Goal: Information Seeking & Learning: Stay updated

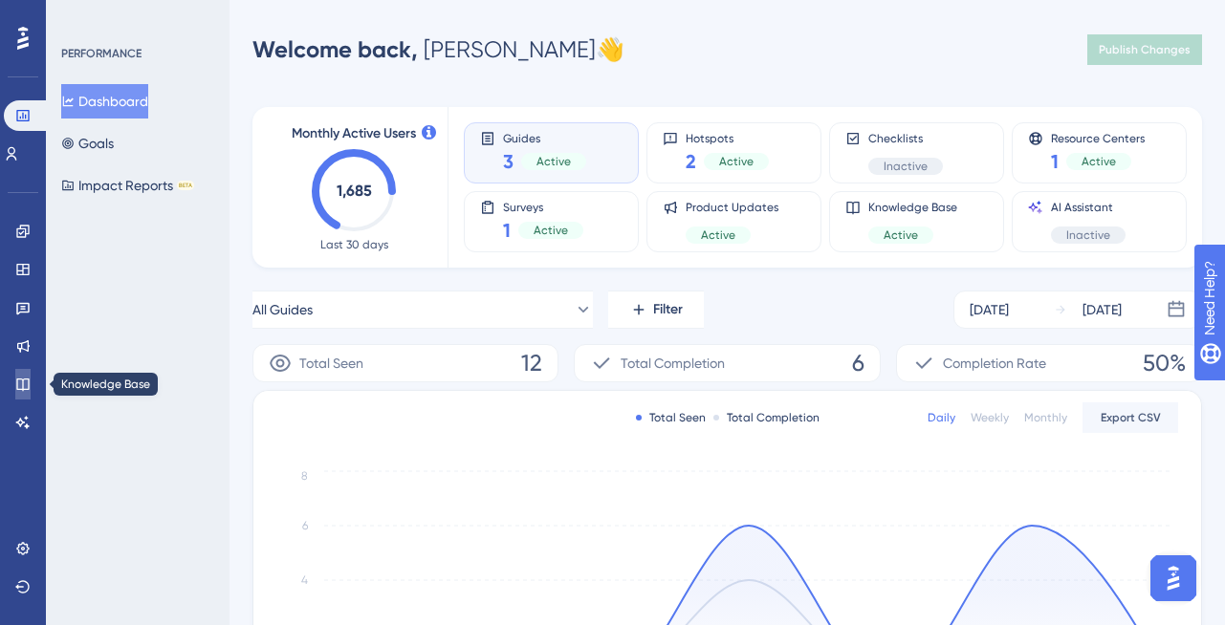
click at [18, 377] on icon at bounding box center [22, 384] width 15 height 15
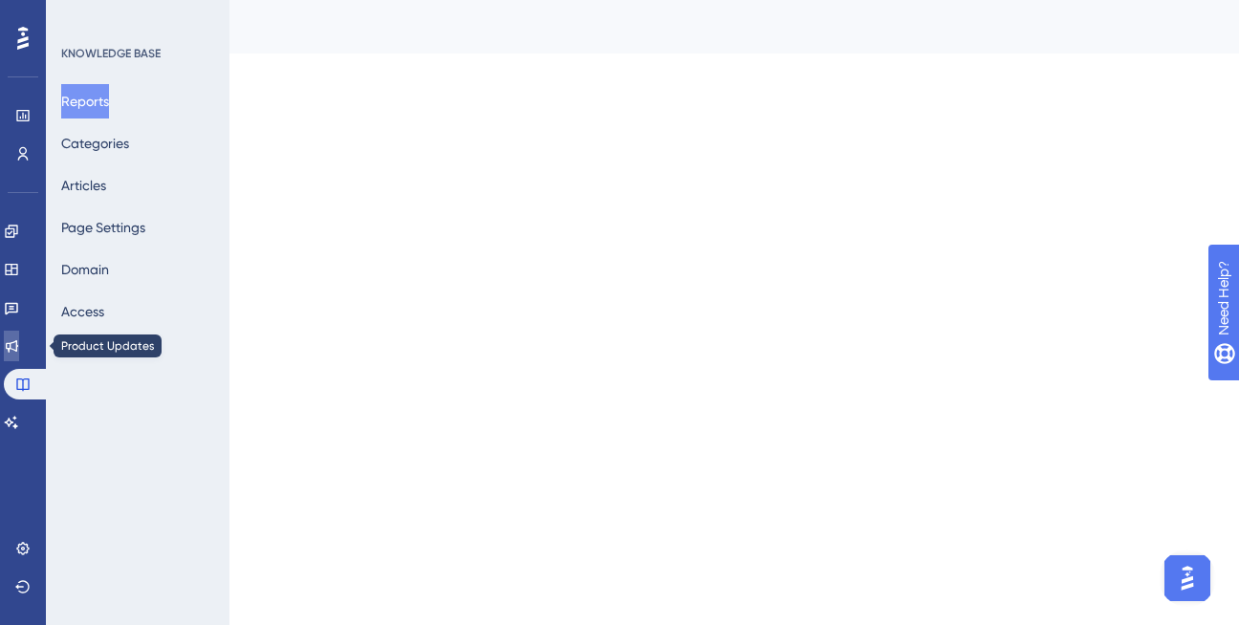
click at [19, 354] on link at bounding box center [11, 346] width 15 height 31
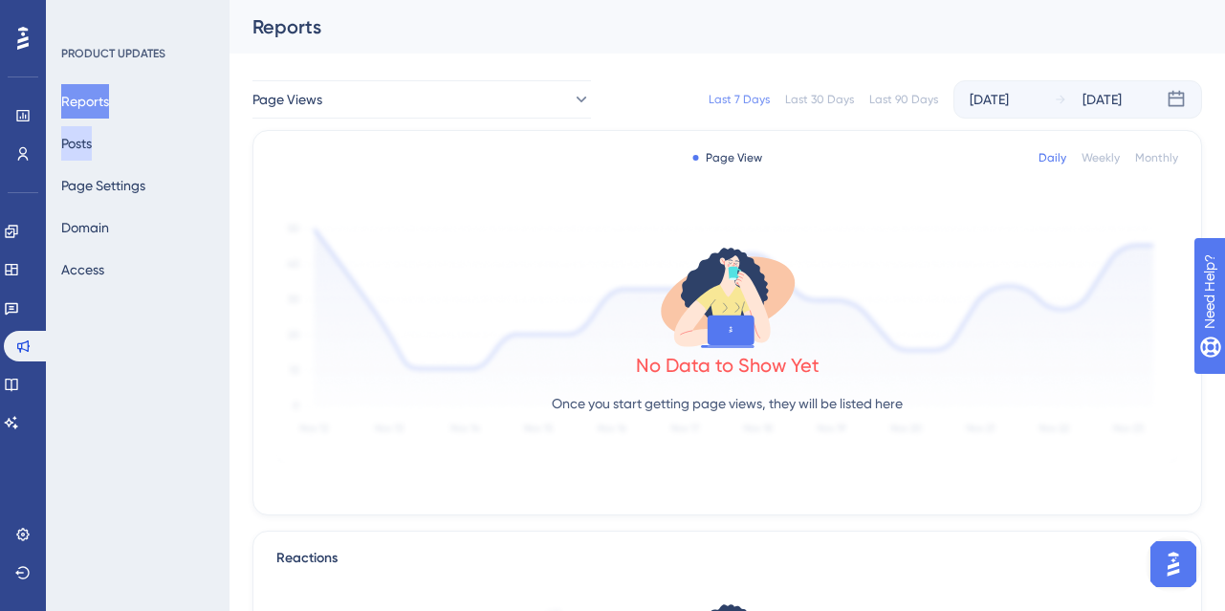
click at [76, 147] on button "Posts" at bounding box center [76, 143] width 31 height 34
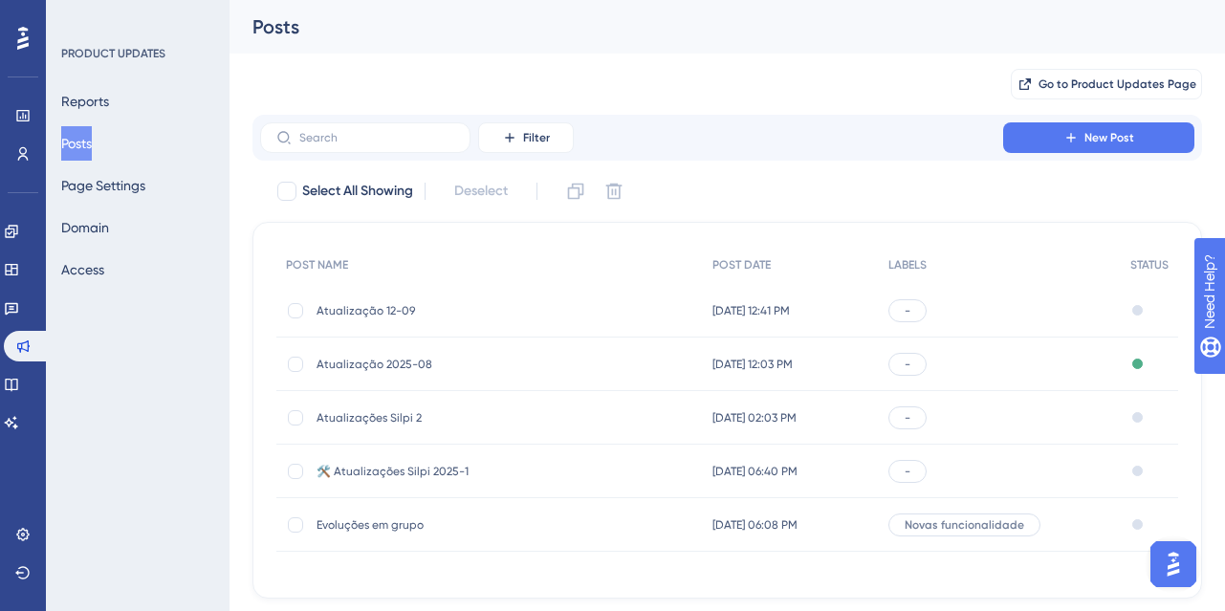
click at [411, 306] on span "Atualização 12-09" at bounding box center [470, 310] width 306 height 15
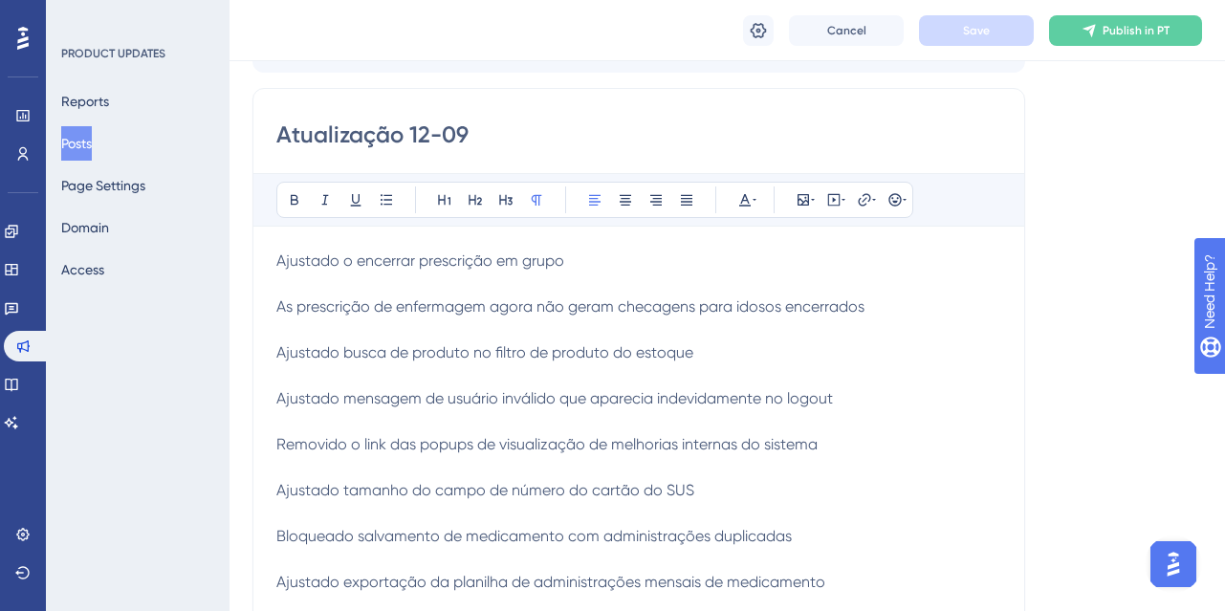
scroll to position [344, 0]
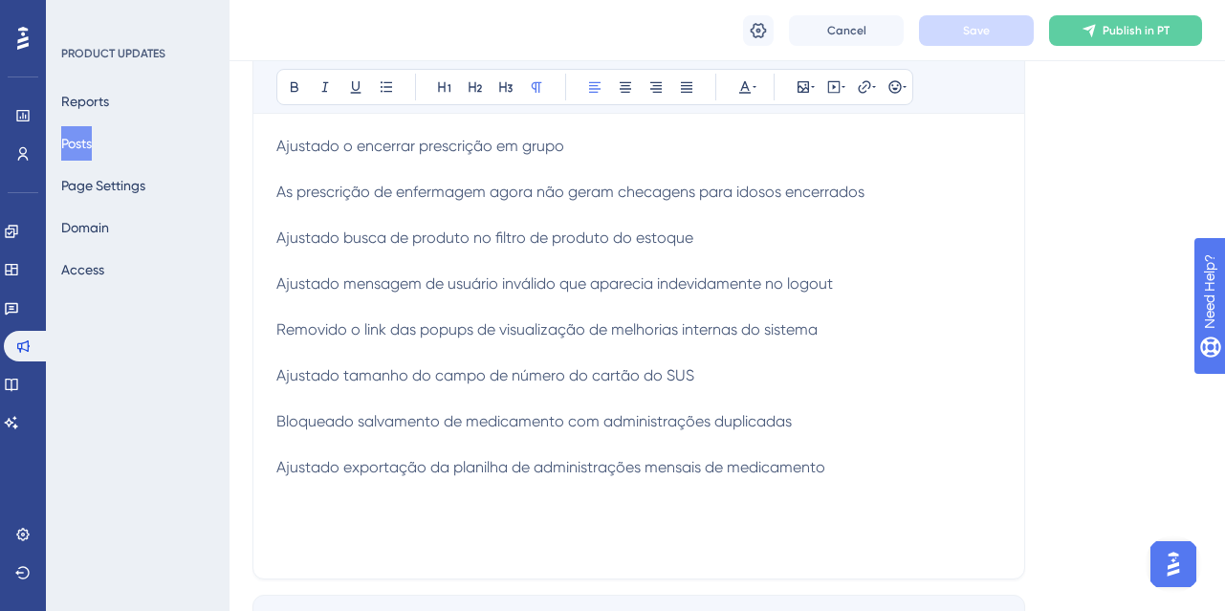
click at [618, 143] on p "Ajustado o encerrar prescrição em grupo" at bounding box center [638, 146] width 725 height 23
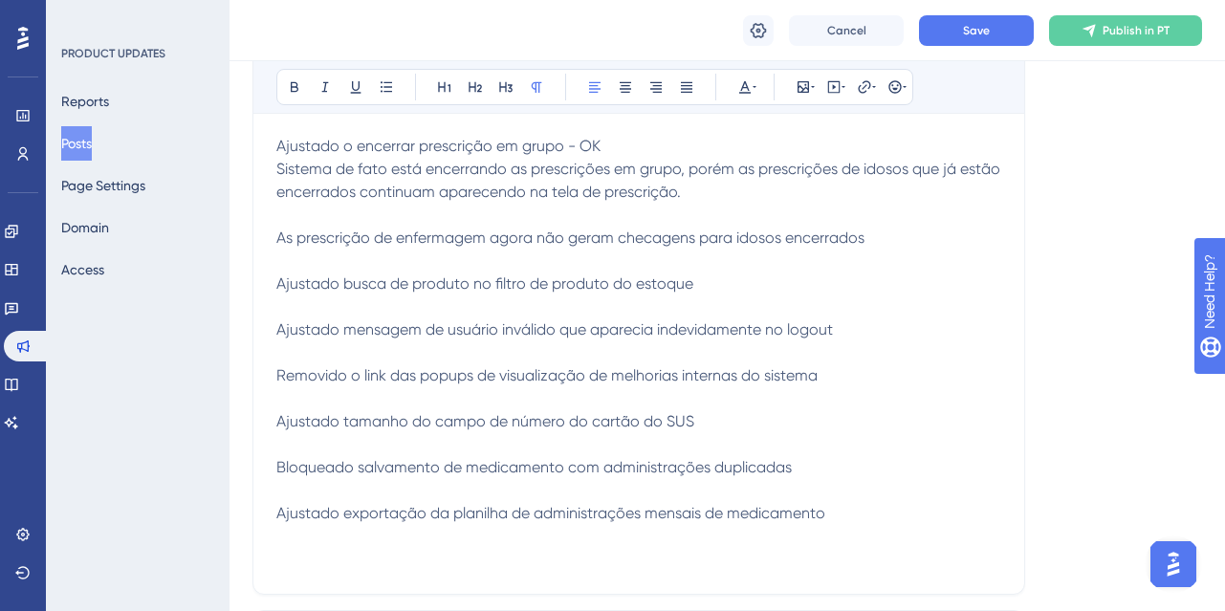
drag, startPoint x: 276, startPoint y: 164, endPoint x: 714, endPoint y: 182, distance: 438.4
click at [714, 182] on p "Sistema de fato está encerrando as prescrições em grupo, porém as prescrições d…" at bounding box center [638, 181] width 725 height 46
copy span "Sistema de fato está encerrando as prescrições em grupo, porém as prescrições d…"
click at [291, 239] on span "As prescrição de enfermagem agora não geram checagens para idosos encerrados" at bounding box center [570, 238] width 588 height 18
click at [819, 246] on span "As prescrição de enfermagem agora não geram checagens para idosos encerrados" at bounding box center [570, 238] width 588 height 18
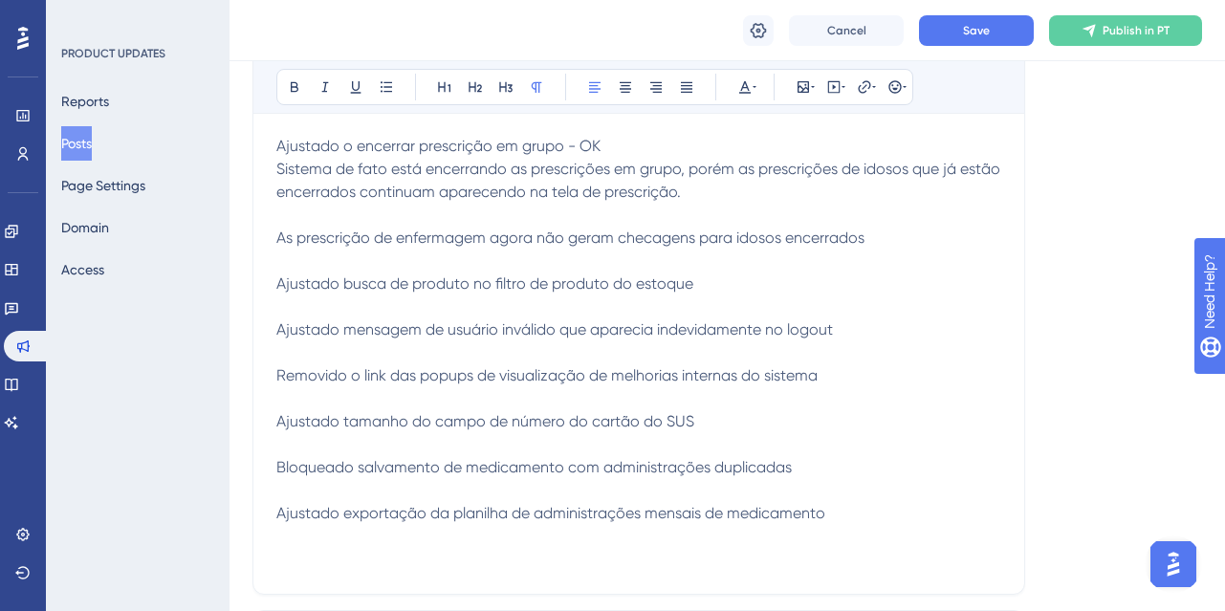
click at [865, 233] on span "As prescrição de enfermagem agora não geram checagens para idosos encerrados" at bounding box center [570, 238] width 588 height 18
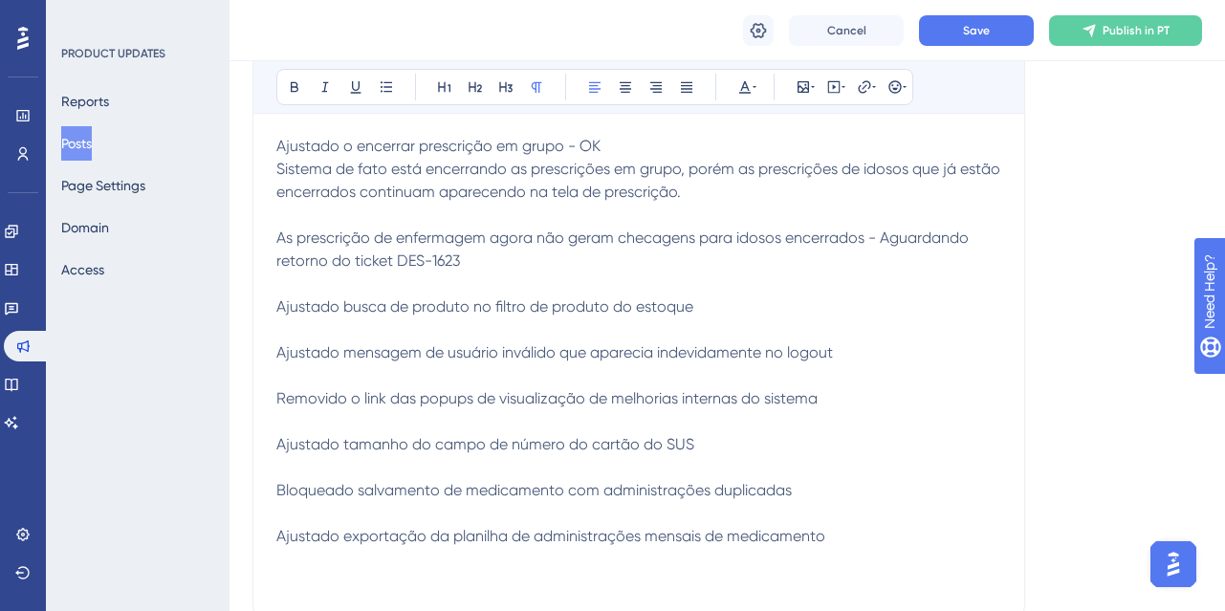
click at [882, 235] on span "As prescrição de enfermagem agora não geram checagens para idosos encerrados - …" at bounding box center [624, 249] width 696 height 41
click at [876, 239] on span "As prescrição de enfermagem agora não geram checagens para idosos encerrados -" at bounding box center [576, 238] width 600 height 18
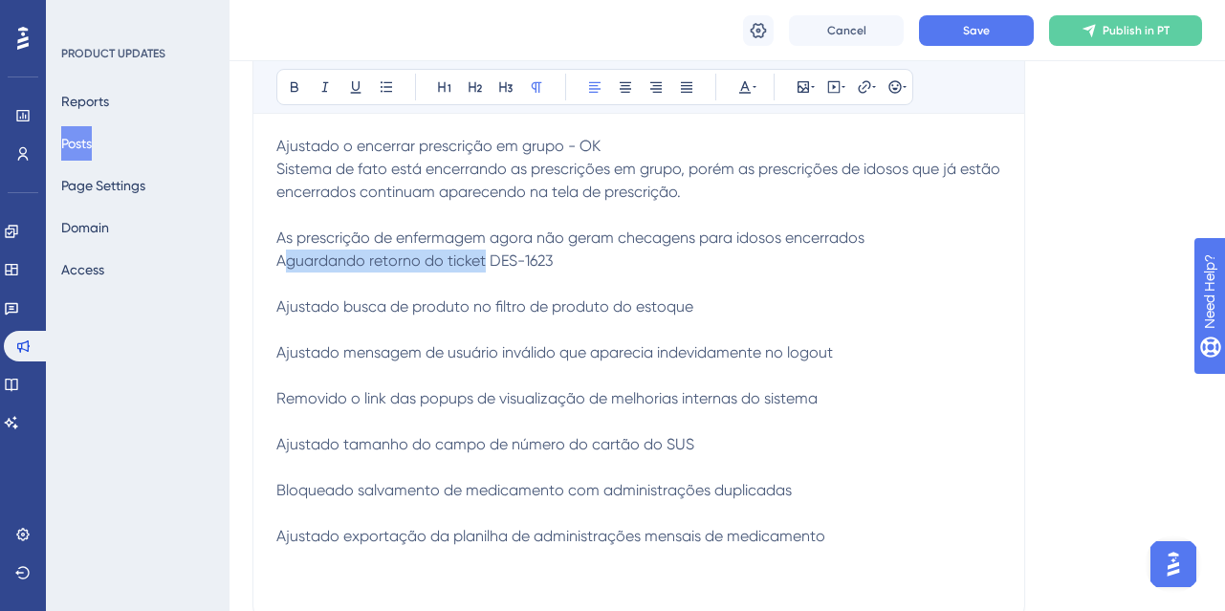
drag, startPoint x: 296, startPoint y: 267, endPoint x: 490, endPoint y: 256, distance: 193.5
click at [485, 259] on span "Aguardando retorno do ticket DES-1623" at bounding box center [414, 261] width 276 height 18
drag, startPoint x: 361, startPoint y: 164, endPoint x: 733, endPoint y: 174, distance: 372.2
click at [734, 182] on p "Sistema de fato está encerrando as prescrições em grupo, porém as prescrições d…" at bounding box center [638, 181] width 725 height 46
click at [325, 93] on icon at bounding box center [325, 86] width 15 height 15
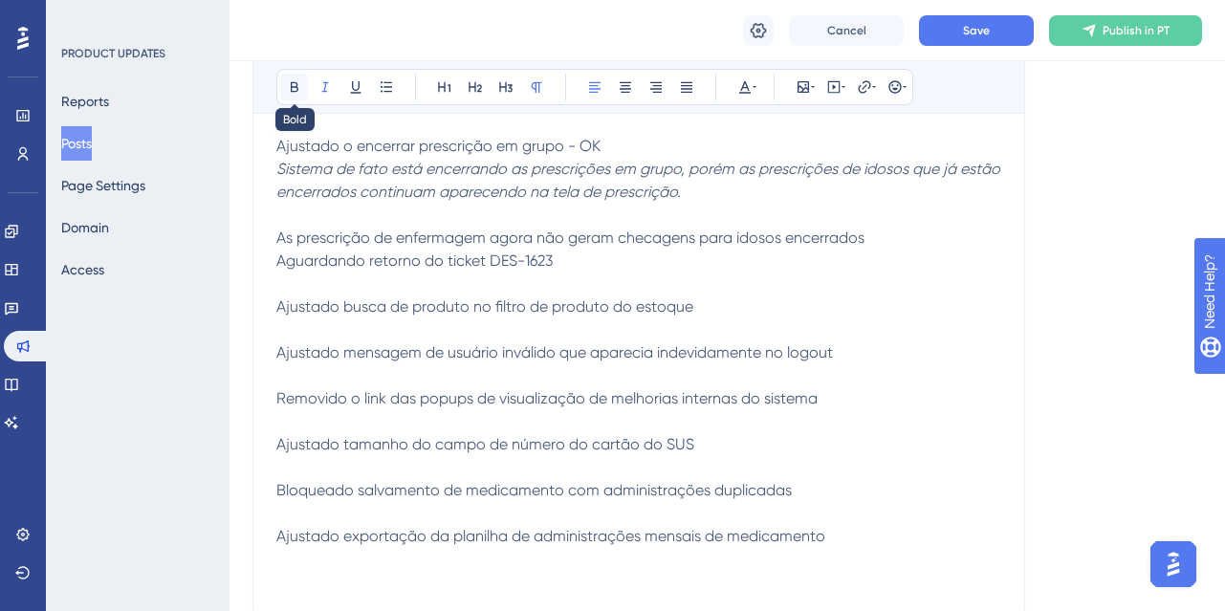
click at [300, 94] on icon at bounding box center [294, 86] width 15 height 15
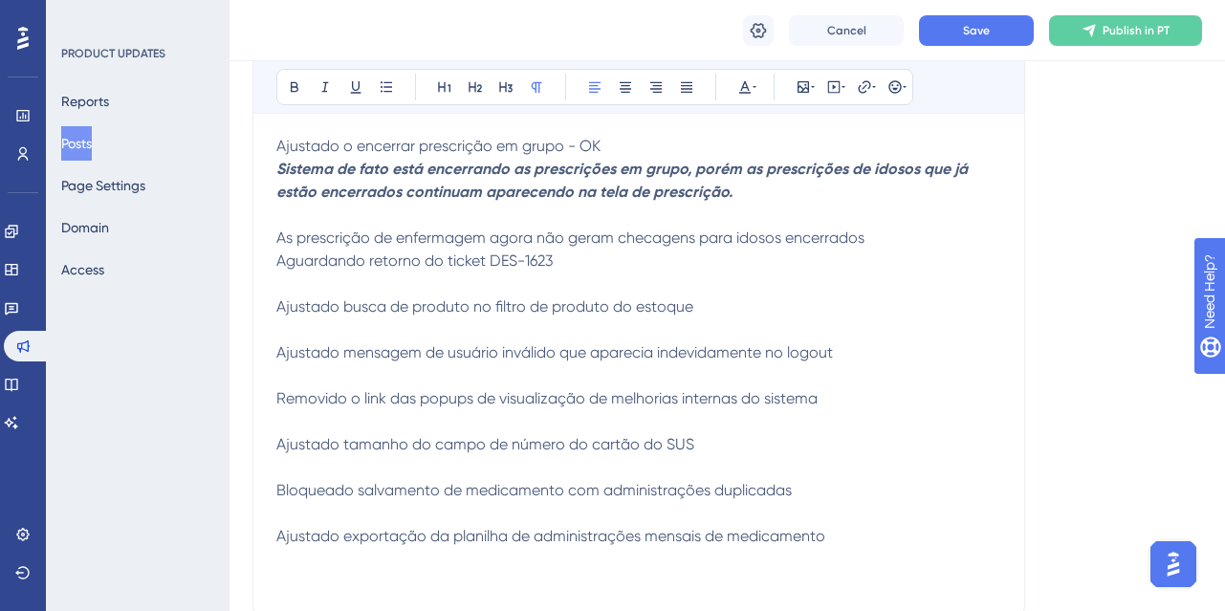
drag, startPoint x: 278, startPoint y: 261, endPoint x: 566, endPoint y: 262, distance: 287.9
click at [566, 262] on p "Aguardando retorno do ticket DES-1623" at bounding box center [638, 261] width 725 height 23
click at [298, 84] on icon at bounding box center [294, 86] width 15 height 15
click at [333, 86] on button at bounding box center [325, 87] width 27 height 27
click at [434, 314] on span "Ajustado busca de produto no filtro de produto do estoque" at bounding box center [484, 306] width 417 height 18
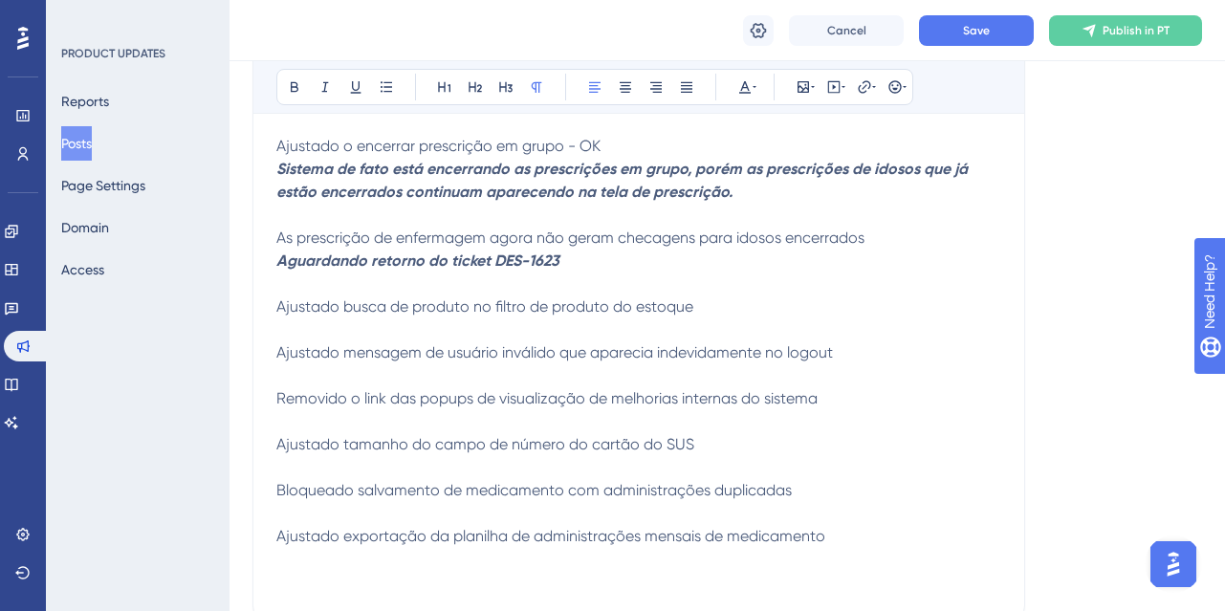
click at [559, 256] on strong "Aguardando retorno do ticket DES-1623" at bounding box center [417, 261] width 283 height 18
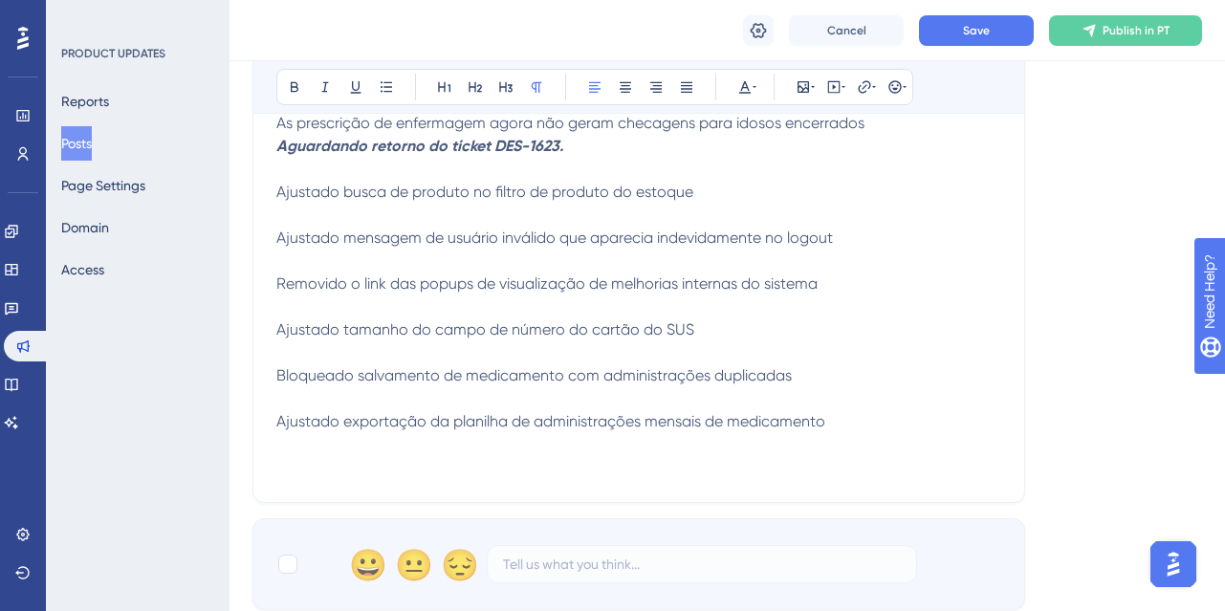
click at [692, 187] on span "Ajustado busca de produto no filtro de produto do estoque" at bounding box center [484, 192] width 417 height 18
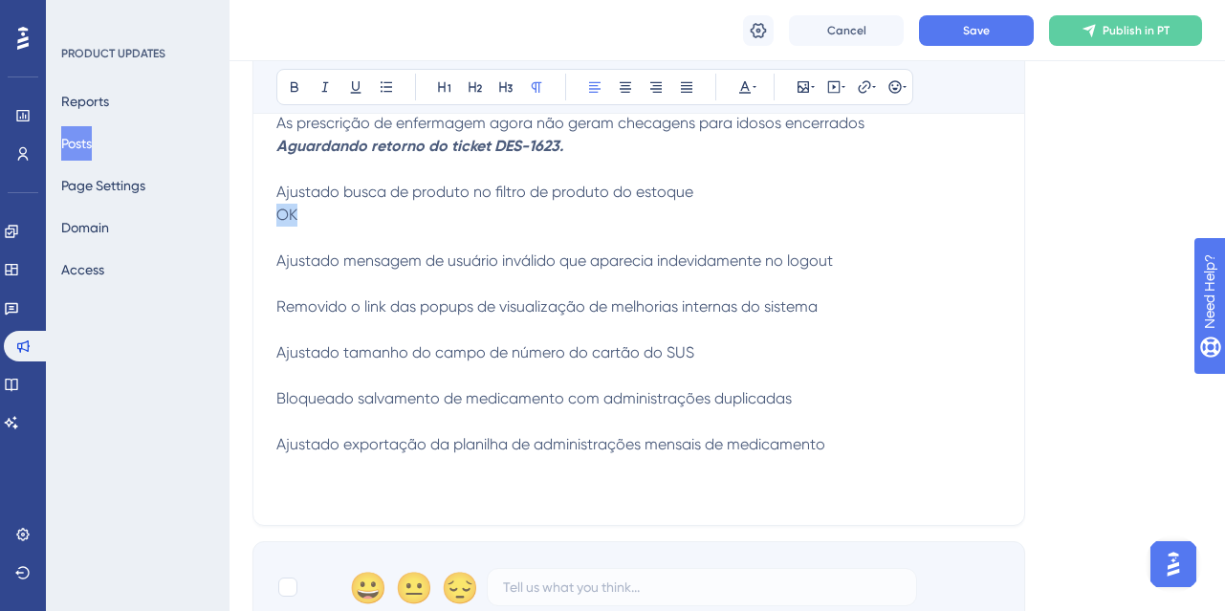
drag, startPoint x: 279, startPoint y: 214, endPoint x: 297, endPoint y: 209, distance: 18.8
click at [297, 209] on span "OK" at bounding box center [286, 215] width 21 height 18
click at [299, 93] on icon at bounding box center [294, 86] width 15 height 15
click at [317, 87] on button at bounding box center [325, 87] width 27 height 27
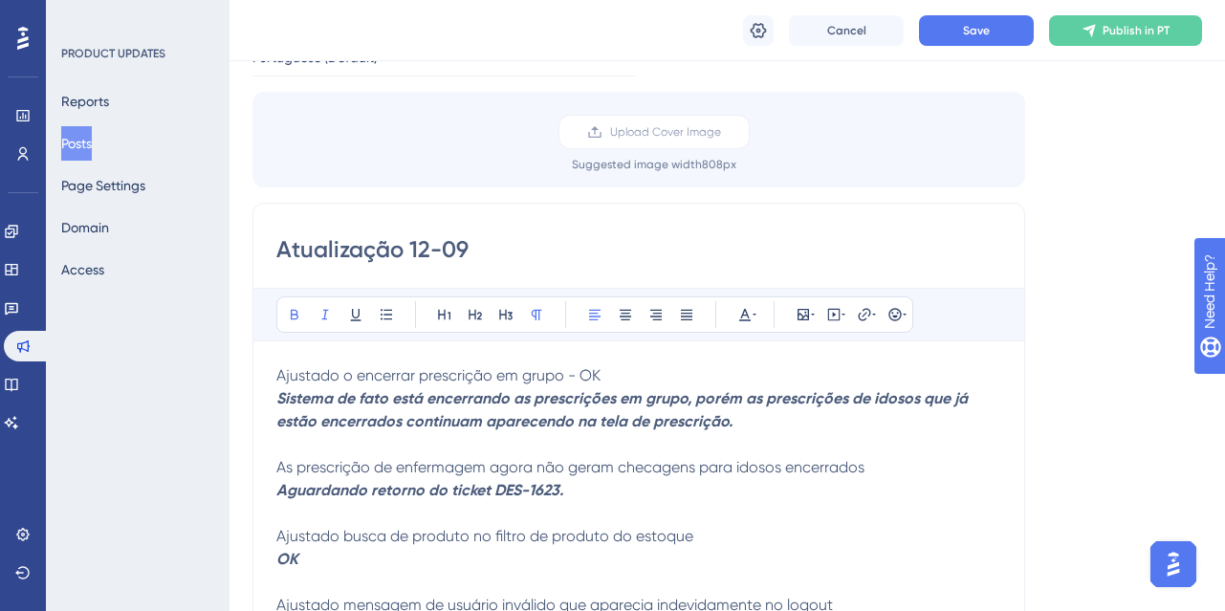
scroll to position [230, 0]
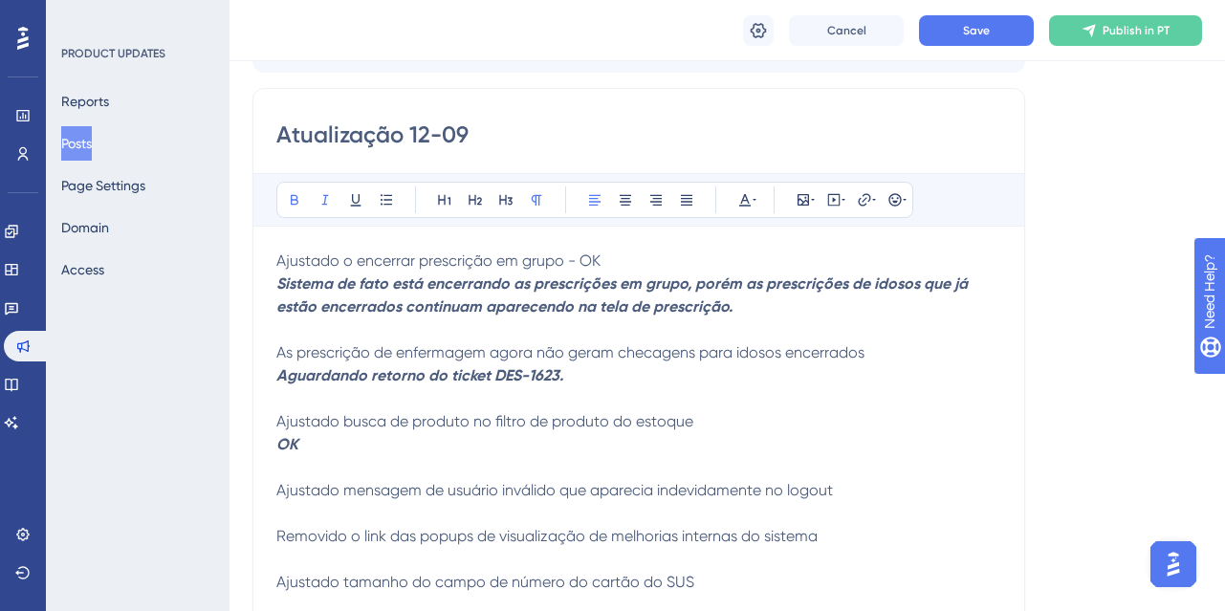
drag, startPoint x: 732, startPoint y: 307, endPoint x: 278, endPoint y: 290, distance: 453.7
click at [278, 290] on strong "Sistema de fato está encerrando as prescrições em grupo, porém as prescrições d…" at bounding box center [623, 294] width 695 height 41
copy strong "Sistema de fato está encerrando as prescrições em grupo, porém as prescrições d…"
click at [278, 373] on strong "Aguardando retorno do ticket DES-1623." at bounding box center [419, 375] width 287 height 18
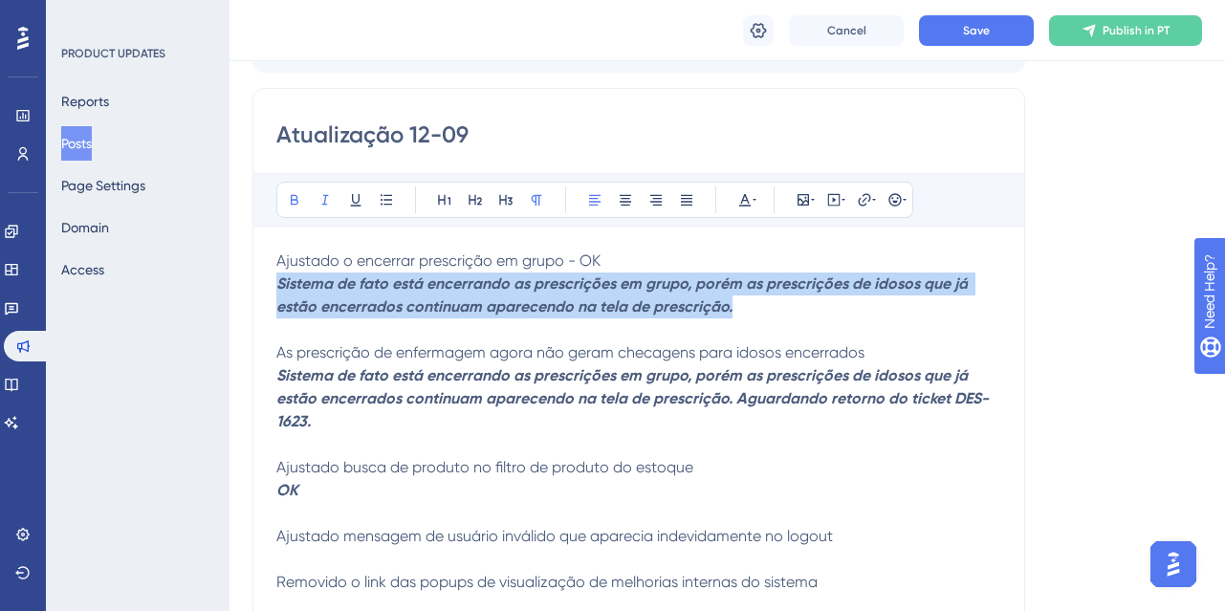
drag, startPoint x: 729, startPoint y: 305, endPoint x: 278, endPoint y: 292, distance: 450.7
click at [278, 292] on strong "Sistema de fato está encerrando as prescrições em grupo, porém as prescrições d…" at bounding box center [623, 294] width 695 height 41
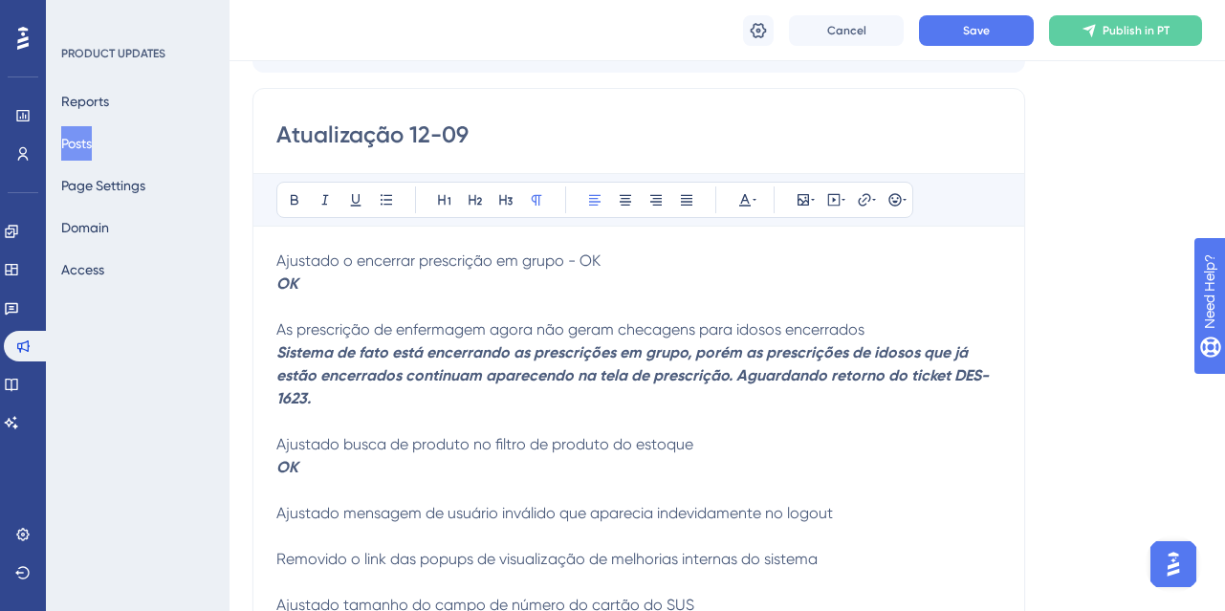
click at [600, 252] on span "Ajustado o encerrar prescrição em grupo - OK" at bounding box center [438, 261] width 324 height 18
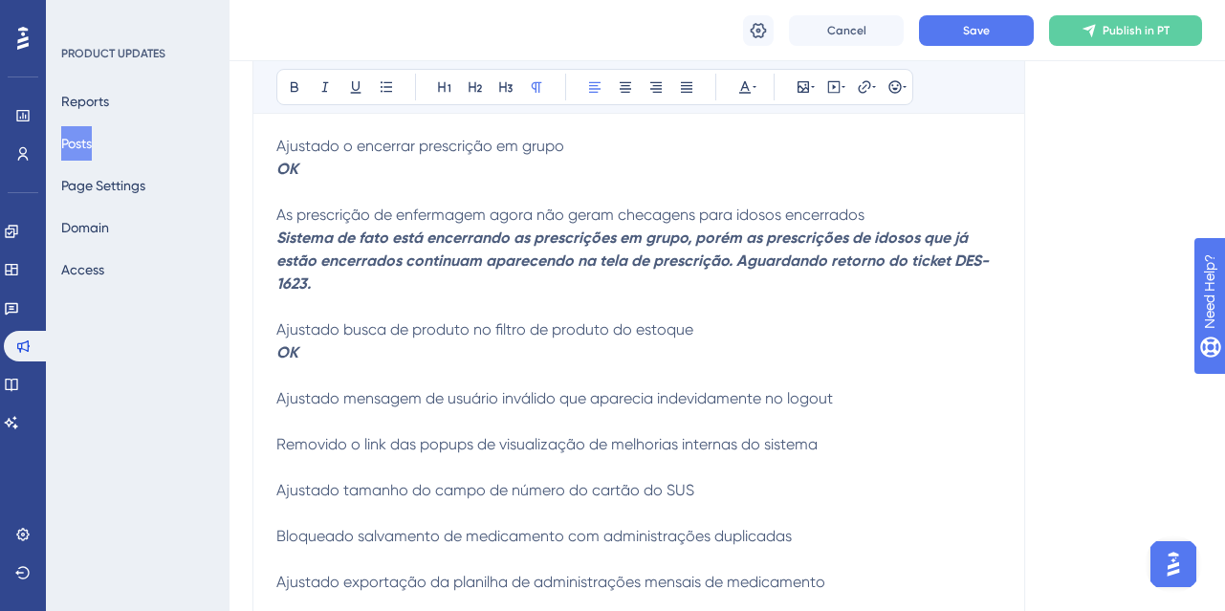
scroll to position [459, 0]
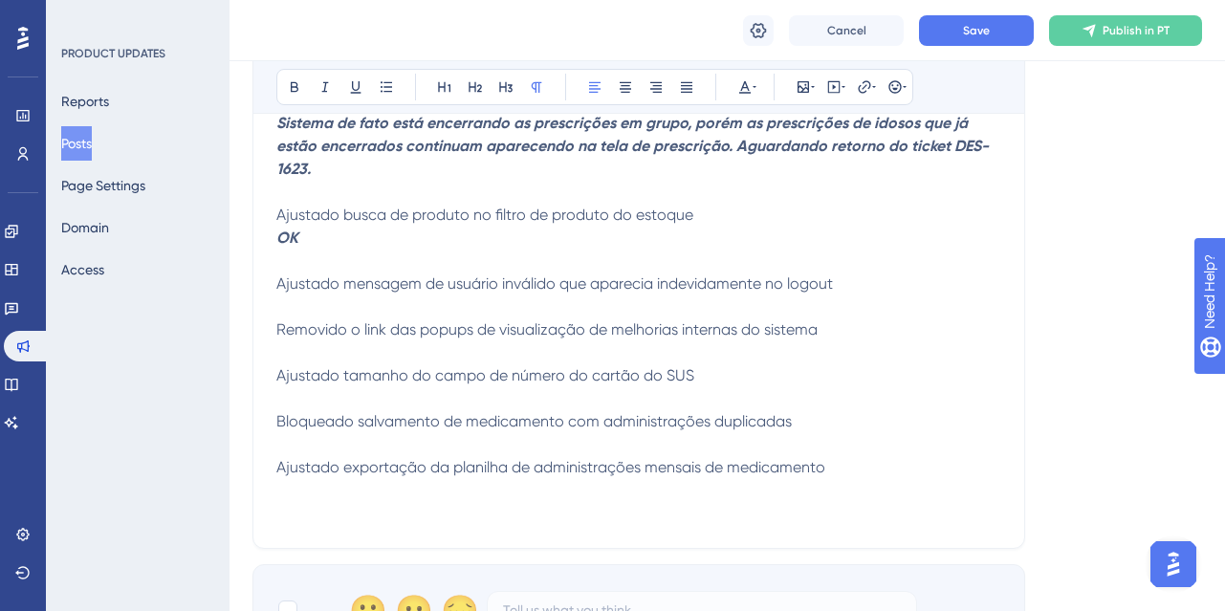
click at [462, 275] on span "Ajustado mensagem de usuário inválido que aparecia indevidamente no logout" at bounding box center [554, 283] width 557 height 18
click at [842, 282] on p "Ajustado mensagem de usuário inválido que aparecia indevidamente no logout" at bounding box center [638, 284] width 725 height 23
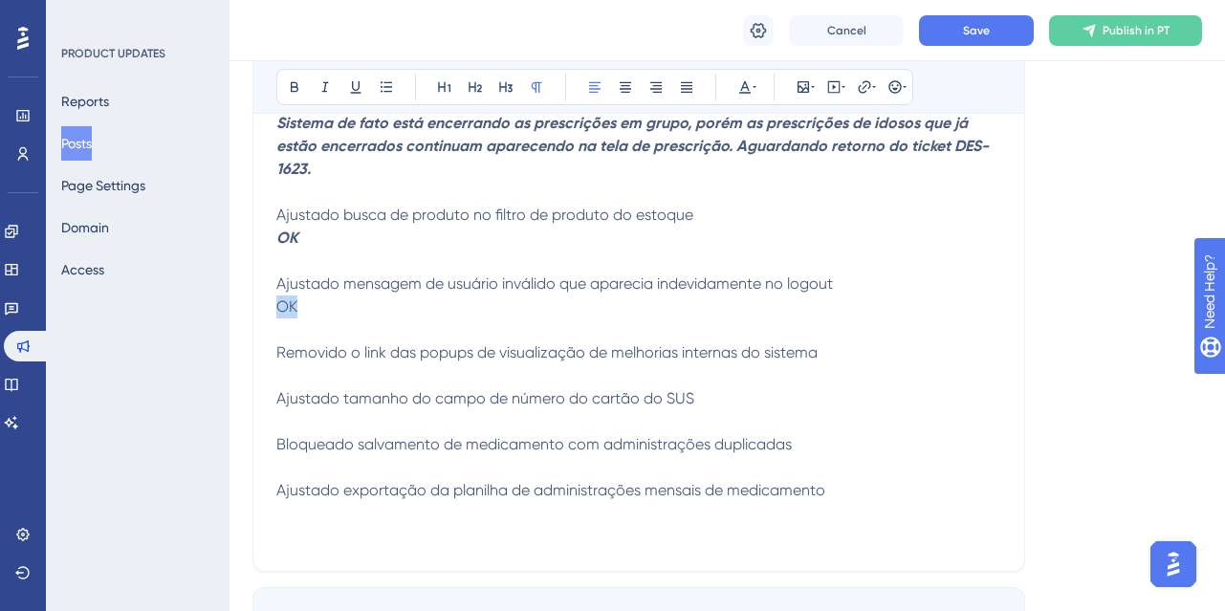
drag, startPoint x: 279, startPoint y: 302, endPoint x: 296, endPoint y: 297, distance: 17.9
click at [296, 297] on span "OK" at bounding box center [286, 306] width 21 height 18
click at [329, 91] on icon at bounding box center [325, 86] width 15 height 15
click at [297, 81] on icon at bounding box center [294, 86] width 15 height 15
click at [825, 351] on p "Removido o link das popups de visualização de melhorias internas do sistema" at bounding box center [638, 352] width 725 height 23
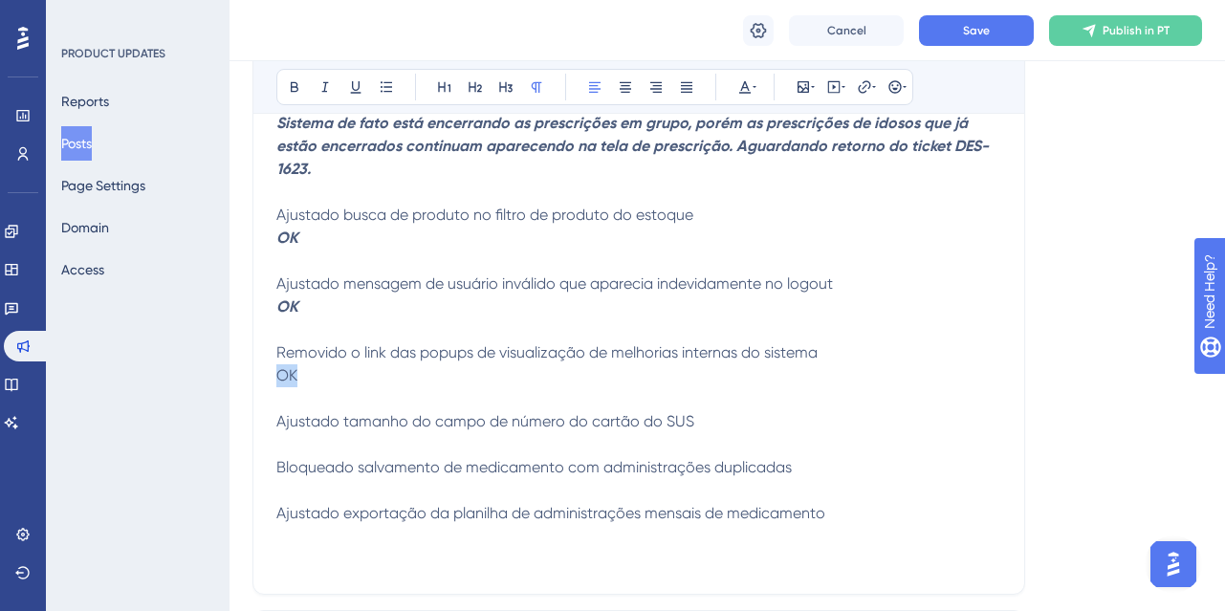
drag, startPoint x: 276, startPoint y: 376, endPoint x: 341, endPoint y: 321, distance: 84.9
click at [313, 369] on p "OK" at bounding box center [638, 375] width 725 height 23
click at [311, 85] on div "Bold Italic Underline Bullet Point Heading 1 Heading 2 Heading 3 Normal Align L…" at bounding box center [594, 87] width 637 height 36
click at [302, 83] on button at bounding box center [294, 87] width 27 height 27
click at [323, 77] on button at bounding box center [325, 87] width 27 height 27
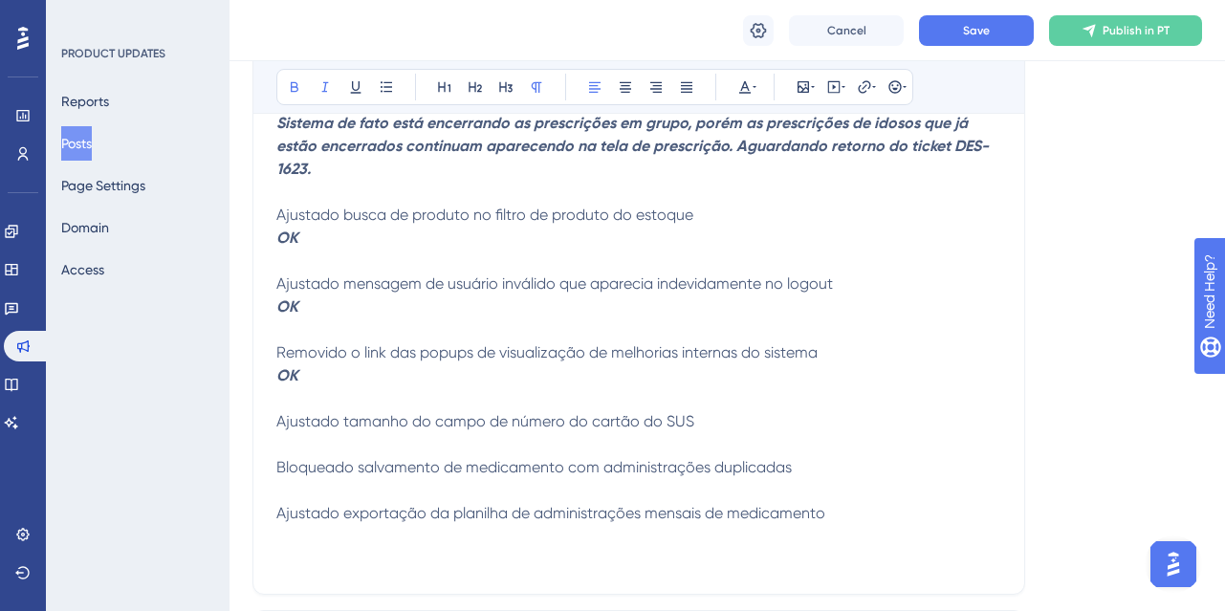
click at [719, 425] on p "Ajustado tamanho do campo de número do cartão do SUS" at bounding box center [638, 421] width 725 height 23
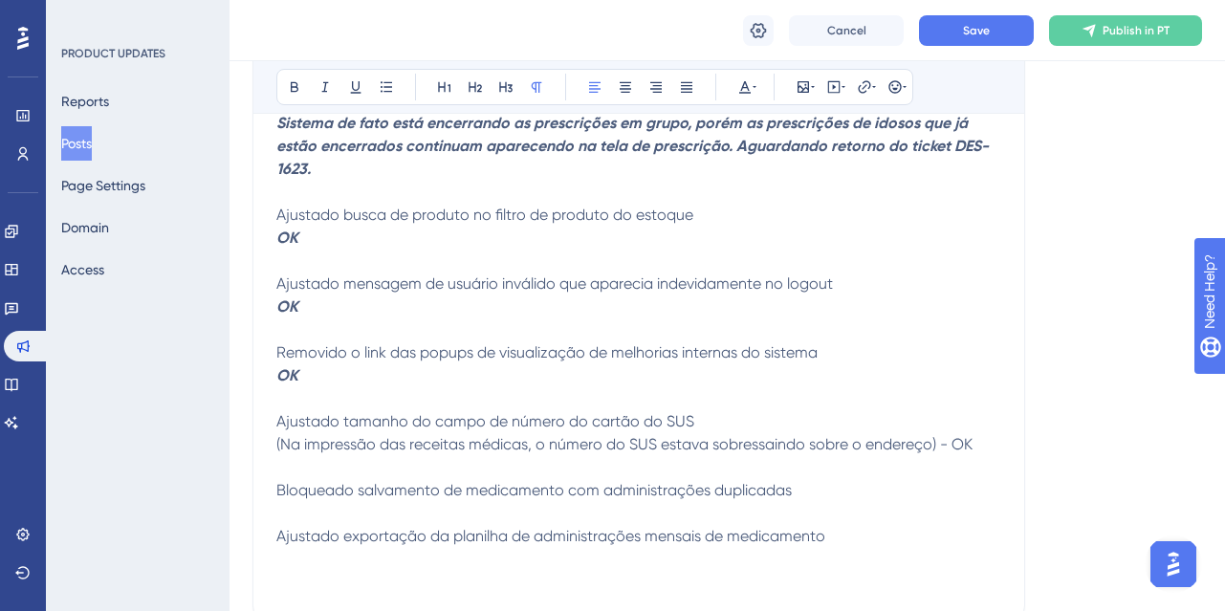
click at [284, 446] on div "Atualização 12-09 Bold Italic Underline Bullet Point Heading 1 Heading 2 Headin…" at bounding box center [638, 237] width 773 height 759
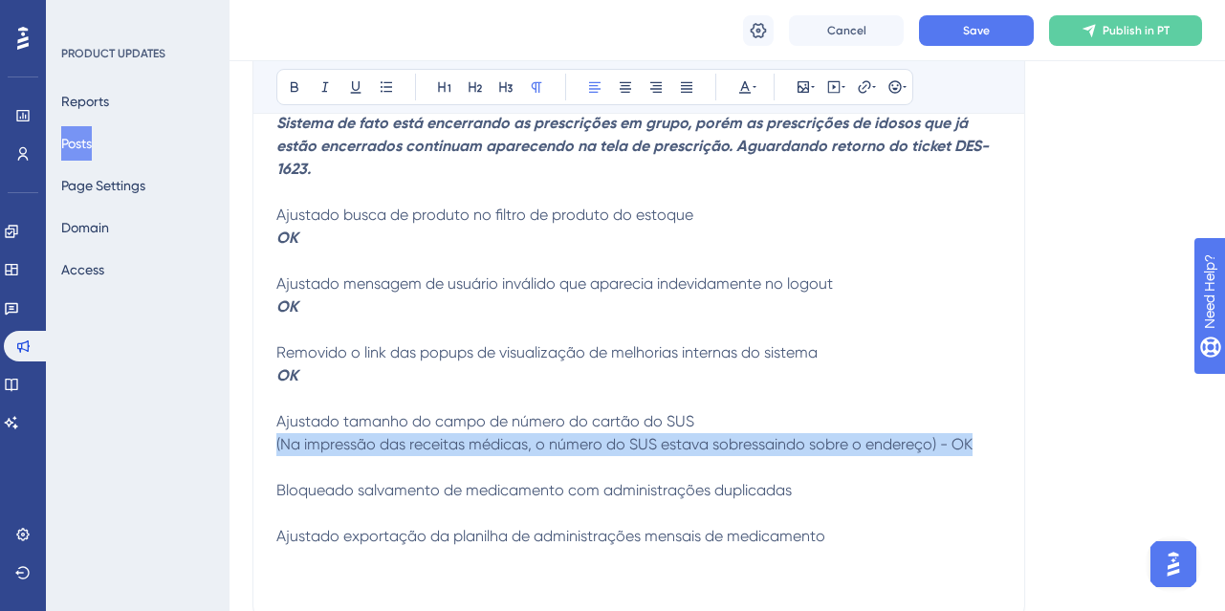
drag, startPoint x: 277, startPoint y: 442, endPoint x: 988, endPoint y: 408, distance: 711.4
click at [1002, 438] on div "Atualização 12-09 Bold Italic Underline Bullet Point Heading 1 Heading 2 Headin…" at bounding box center [638, 237] width 773 height 759
click at [322, 80] on icon at bounding box center [325, 86] width 15 height 15
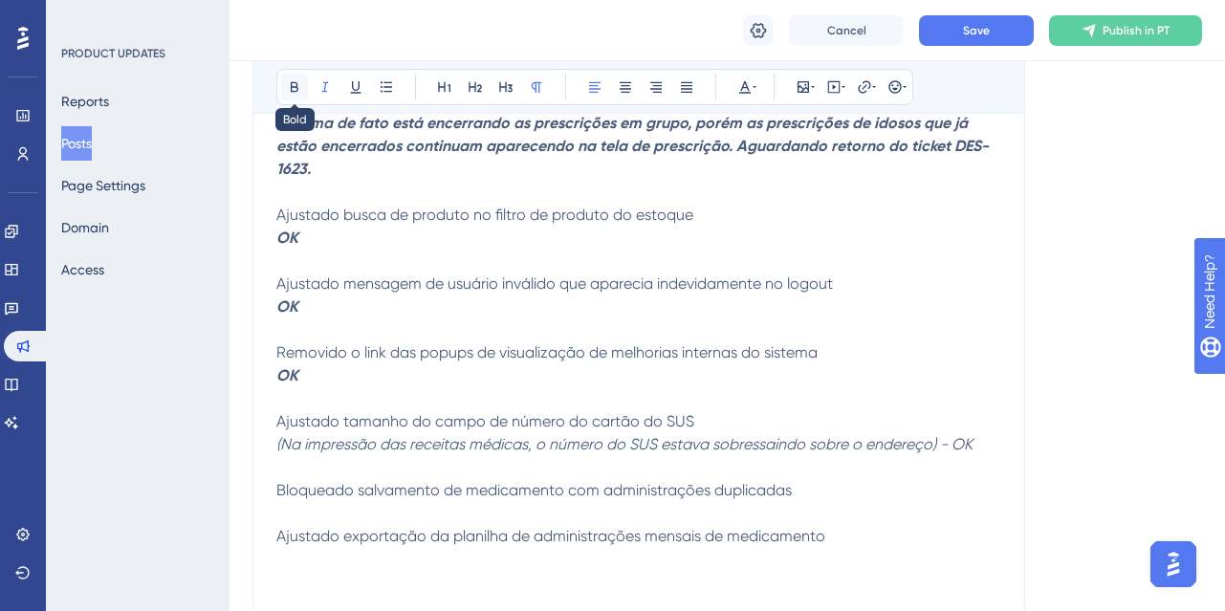
click at [300, 85] on icon at bounding box center [294, 86] width 15 height 15
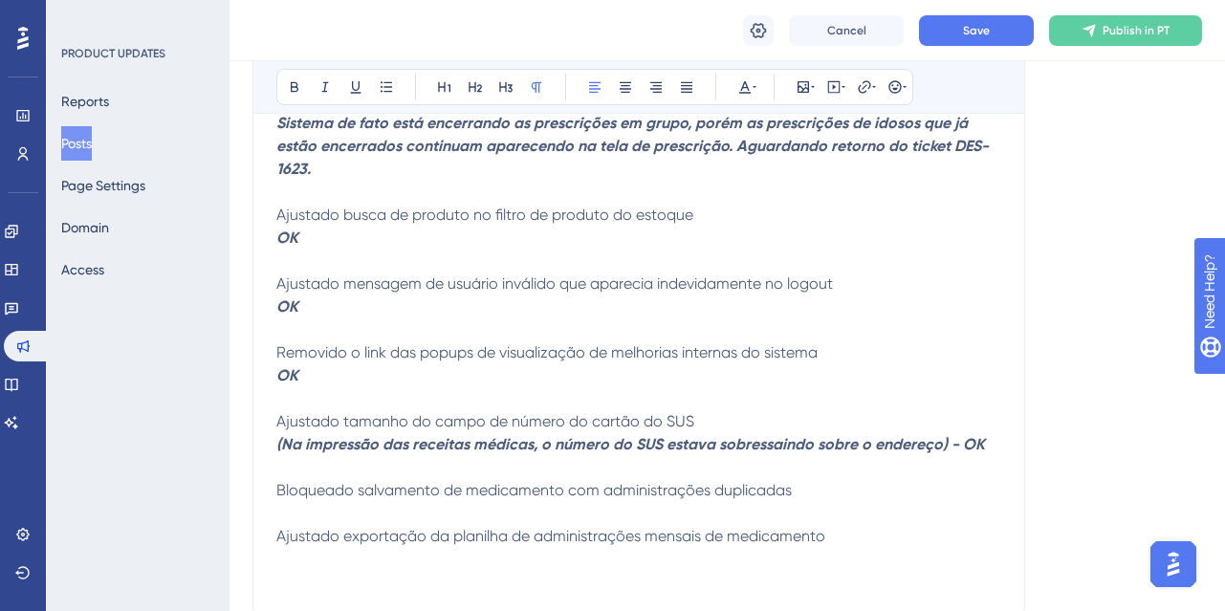
click at [802, 495] on p "Bloqueado salvamento de medicamento com administrações duplicadas" at bounding box center [638, 490] width 725 height 23
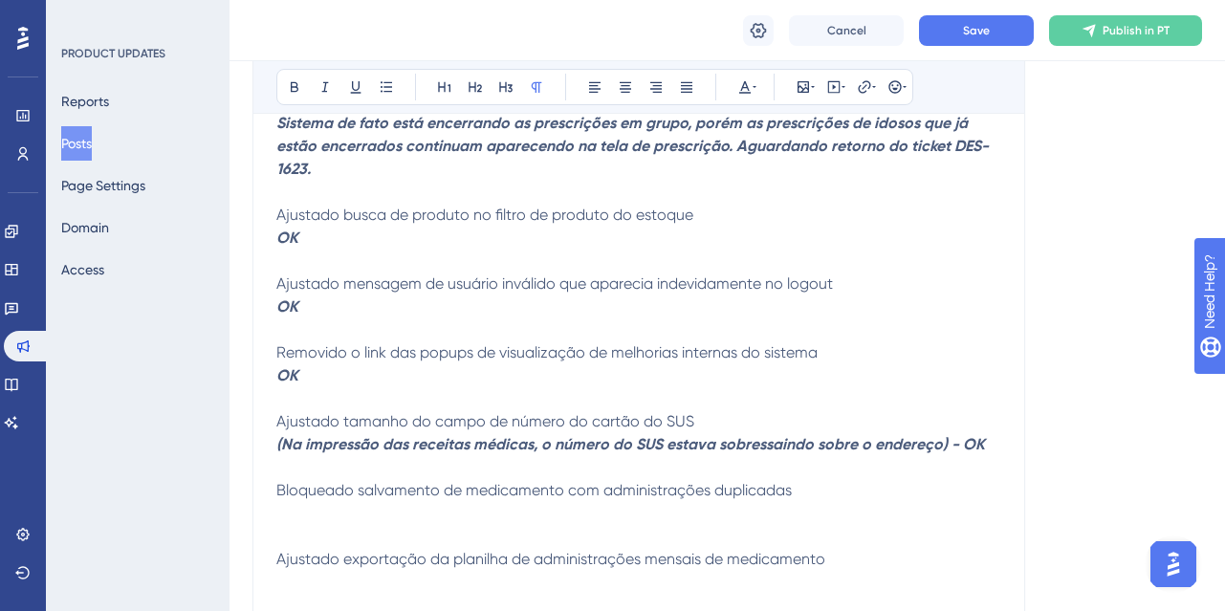
scroll to position [574, 0]
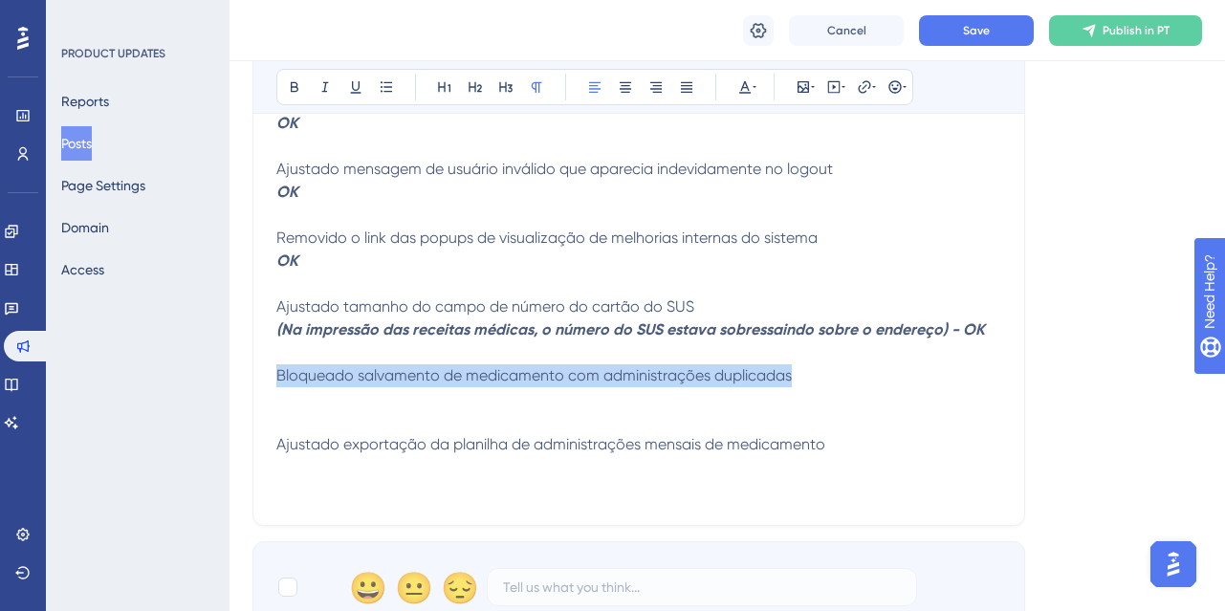
drag, startPoint x: 277, startPoint y: 373, endPoint x: 810, endPoint y: 382, distance: 532.8
click at [810, 382] on p "Bloqueado salvamento de medicamento com administrações duplicadas" at bounding box center [638, 375] width 725 height 23
copy span "Bloqueado salvamento de medicamento com administrações duplicadas"
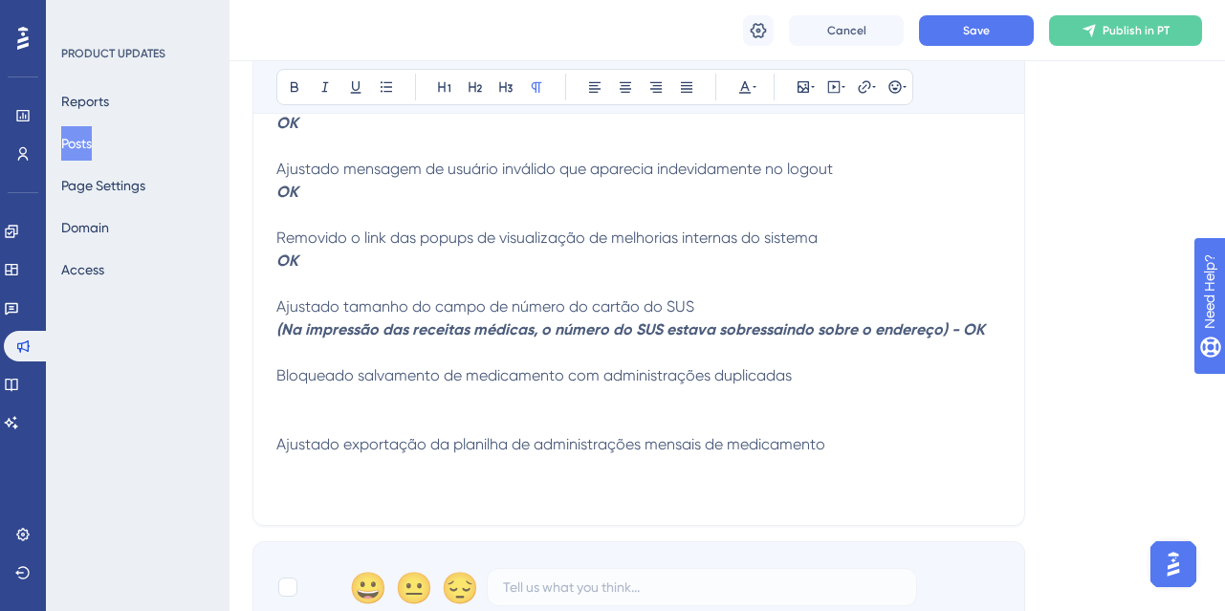
click at [381, 412] on p at bounding box center [638, 421] width 725 height 23
click at [366, 401] on p at bounding box center [638, 398] width 725 height 23
drag, startPoint x: 278, startPoint y: 401, endPoint x: 302, endPoint y: 393, distance: 25.1
click at [302, 393] on p "OK" at bounding box center [638, 398] width 725 height 23
click at [329, 92] on icon at bounding box center [325, 86] width 15 height 15
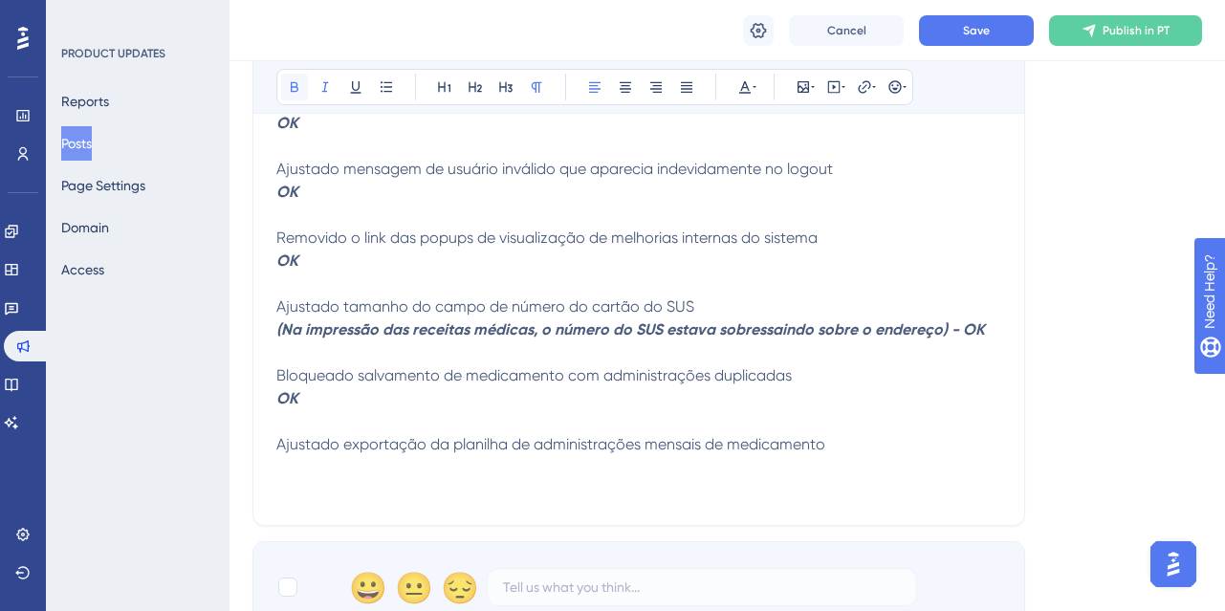
click at [295, 84] on icon at bounding box center [294, 86] width 15 height 15
click at [289, 455] on p "Ajustado exportação da planilha de administrações mensais de medicamento" at bounding box center [638, 444] width 725 height 23
click at [298, 458] on p at bounding box center [638, 467] width 725 height 23
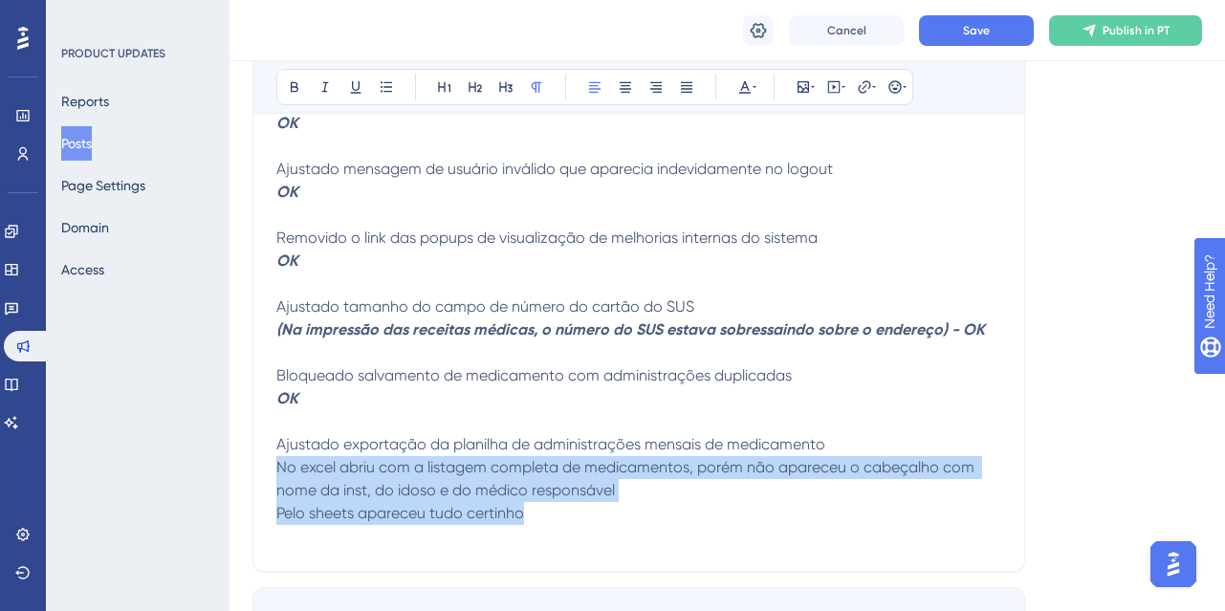
drag, startPoint x: 278, startPoint y: 467, endPoint x: 572, endPoint y: 509, distance: 296.6
click at [572, 509] on div "Ajustado o encerrar prescrição em grupo OK As prescrição de enfermagem agora nã…" at bounding box center [638, 226] width 725 height 643
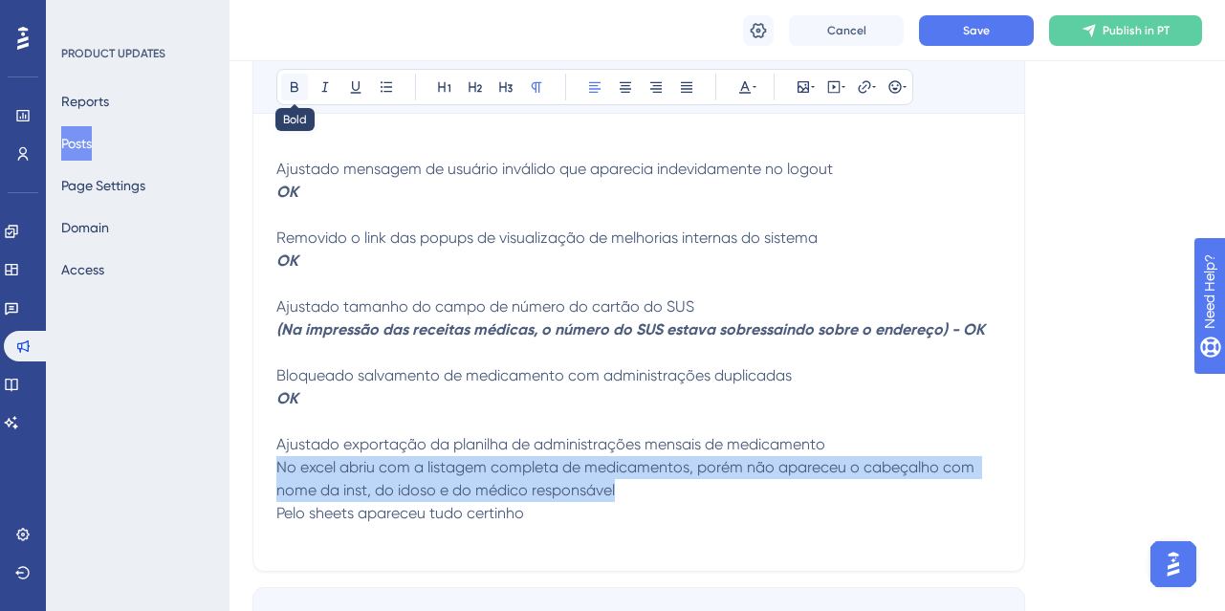
click at [296, 81] on icon at bounding box center [294, 86] width 15 height 15
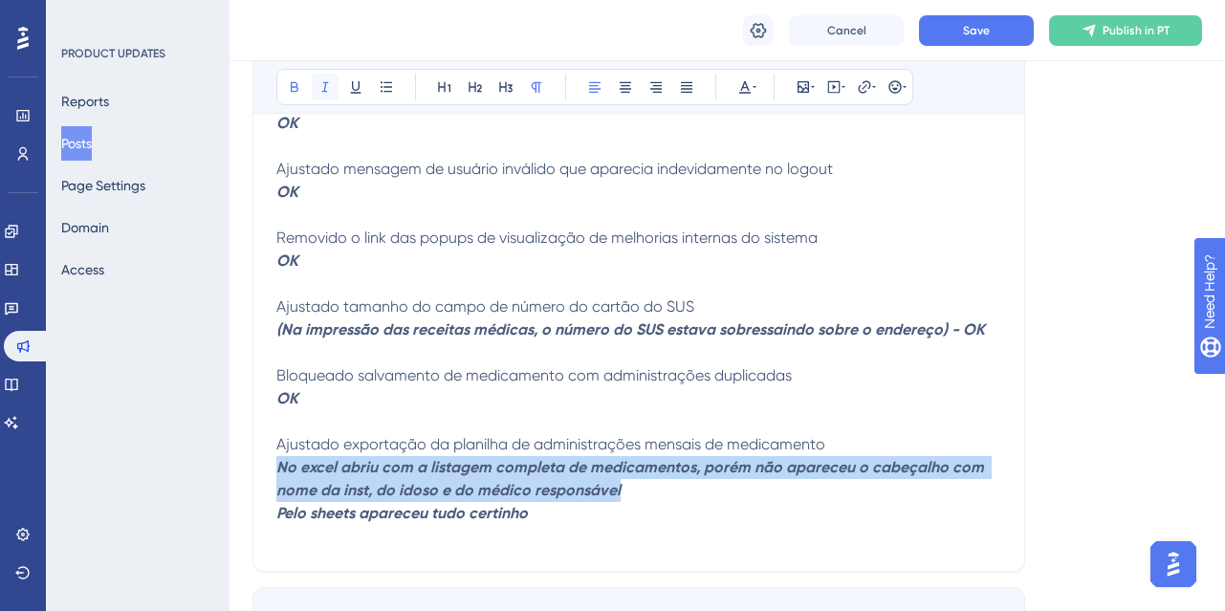
click at [327, 78] on button at bounding box center [325, 87] width 27 height 27
copy span "No excel abriu com a listagem completa de medicamentos, porém não apareceu o ca…"
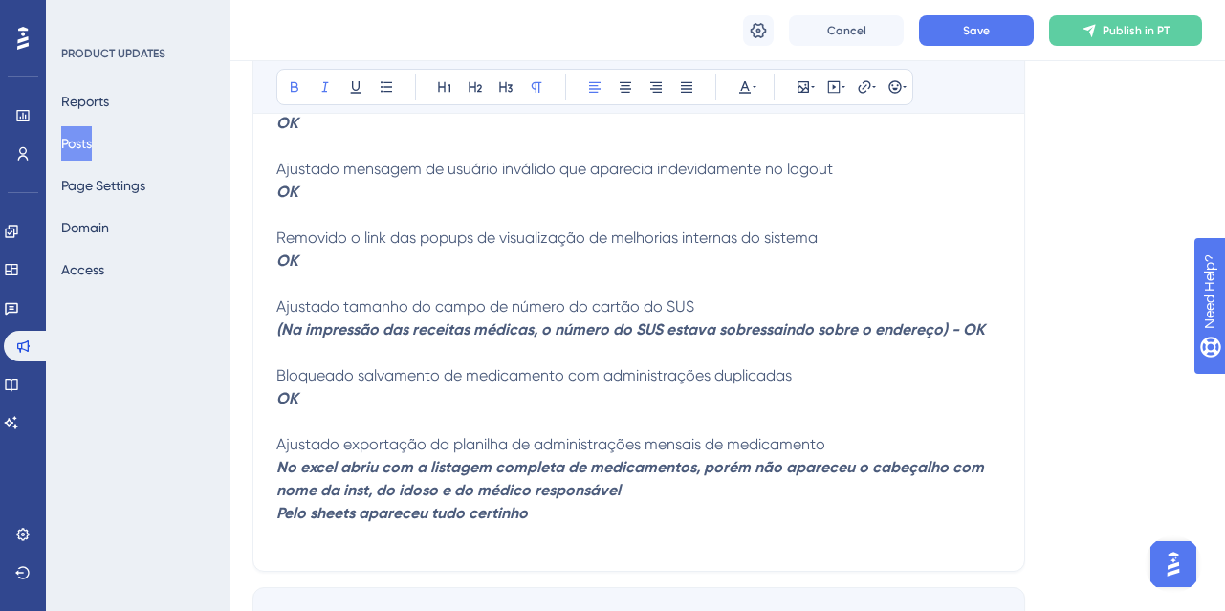
click at [442, 340] on p "(Na impressão das receitas médicas, o número do SUS estava sobressaindo sobre o…" at bounding box center [638, 329] width 725 height 23
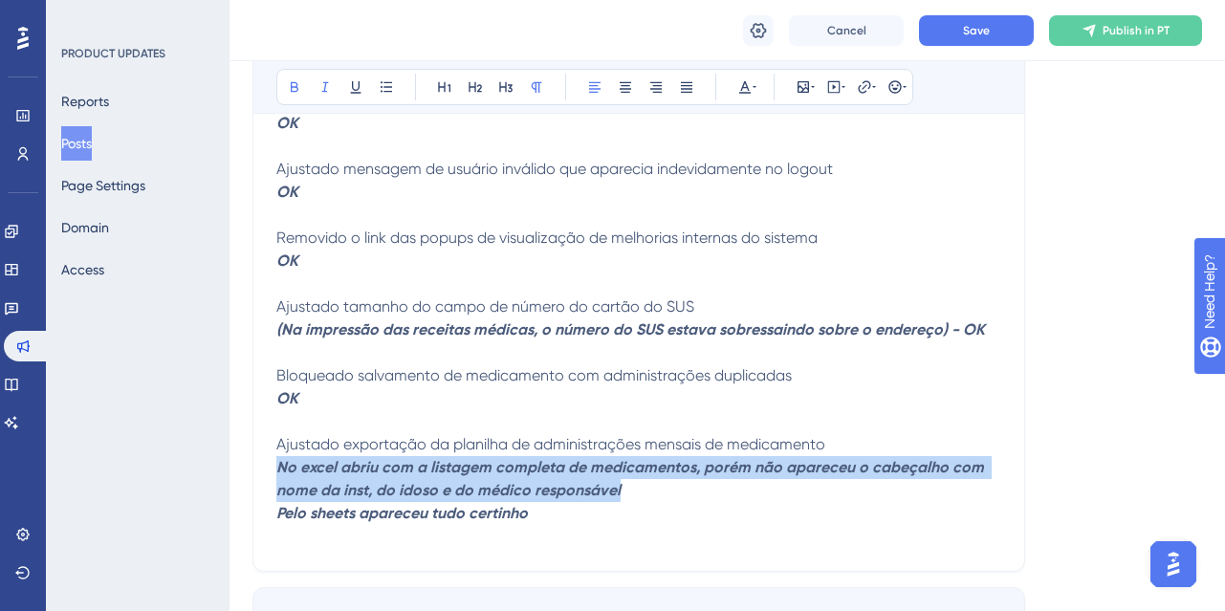
drag, startPoint x: 276, startPoint y: 471, endPoint x: 647, endPoint y: 482, distance: 370.3
click at [647, 482] on p "No excel abriu com a listagem completa de medicamentos, porém não apareceu o ca…" at bounding box center [638, 479] width 725 height 46
copy strong "No excel abriu com a listagem completa de medicamentos, porém não apareceu o ca…"
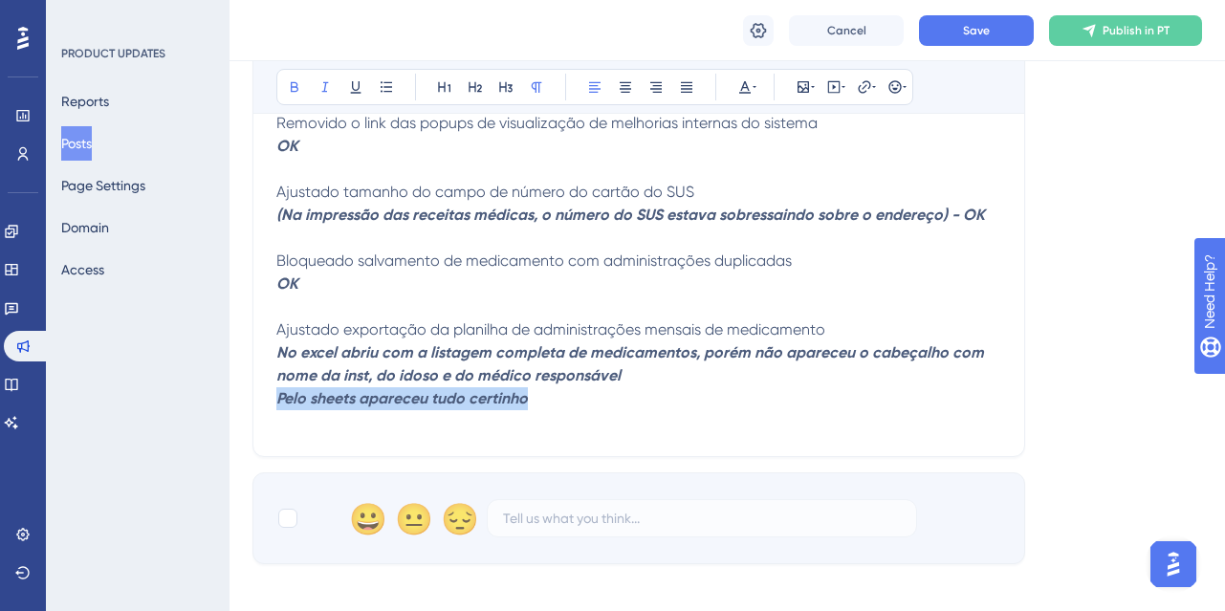
drag, startPoint x: 280, startPoint y: 402, endPoint x: 548, endPoint y: 395, distance: 267.9
click at [548, 395] on p "Pelo sheets apareceu tudo certinho" at bounding box center [638, 398] width 725 height 23
copy strong "Pelo sheets apareceu tudo certinho"
click at [605, 378] on strong "No excel abriu com a listagem completa de medicamentos, porém não apareceu o ca…" at bounding box center [632, 363] width 712 height 41
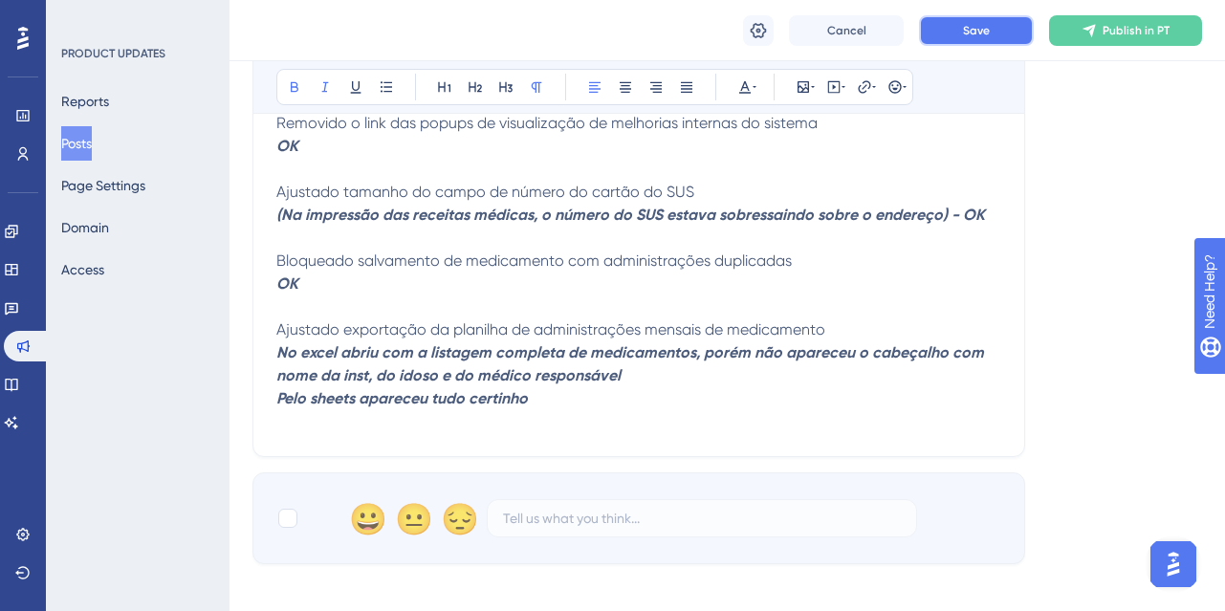
click at [1000, 24] on button "Save" at bounding box center [976, 30] width 115 height 31
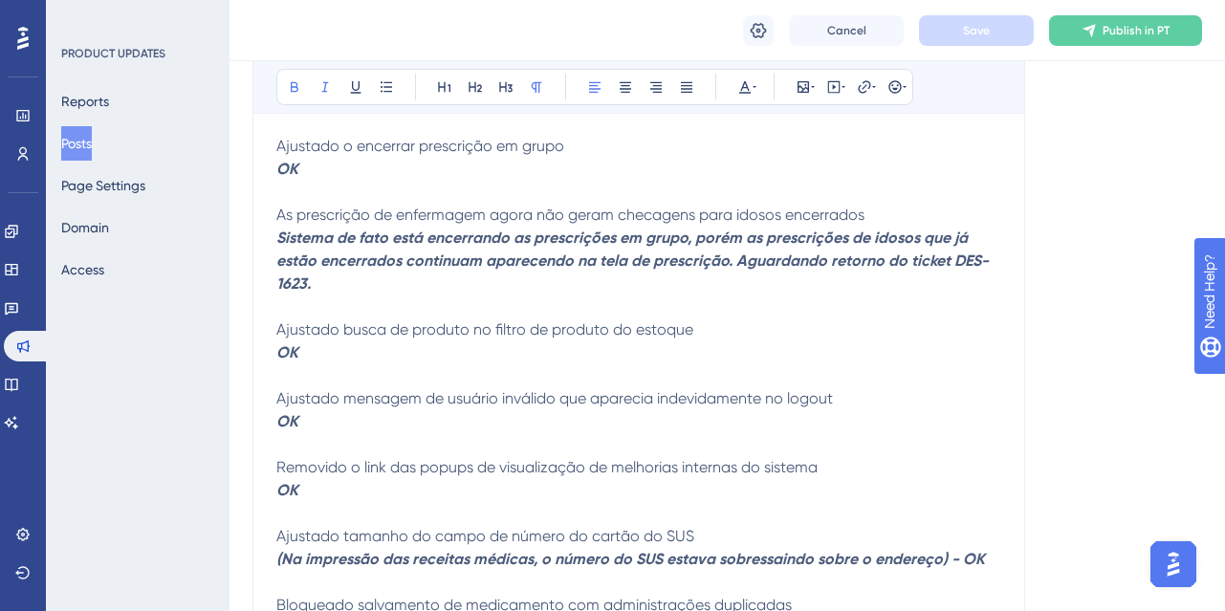
scroll to position [230, 0]
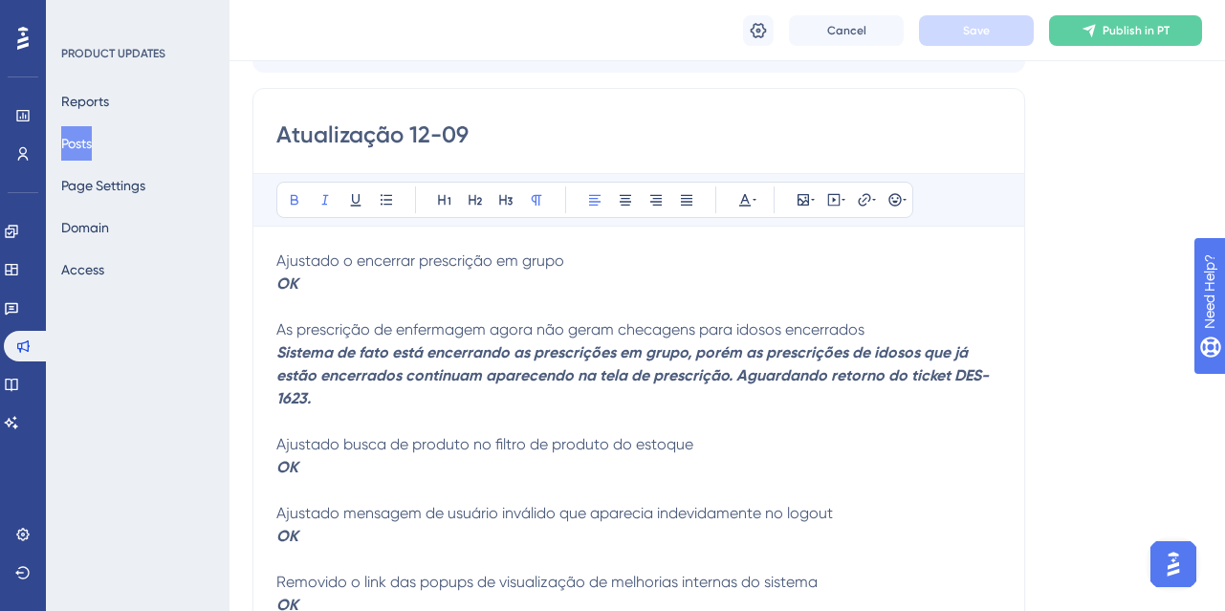
click at [423, 387] on p "Sistema de fato está encerrando as prescrições em grupo, porém as prescrições d…" at bounding box center [638, 375] width 725 height 69
